Goal: Information Seeking & Learning: Learn about a topic

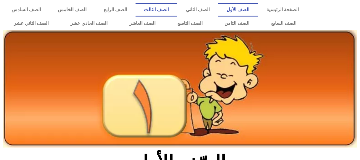
click at [177, 7] on link "الصف الثالث" at bounding box center [156, 10] width 42 height 14
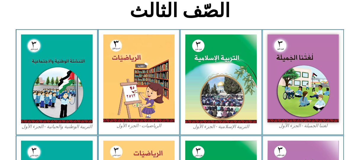
scroll to position [161, 0]
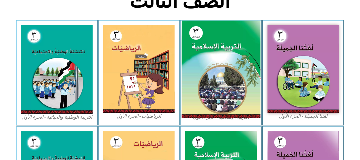
click at [236, 62] on img at bounding box center [221, 70] width 79 height 98
